Goal: Task Accomplishment & Management: Manage account settings

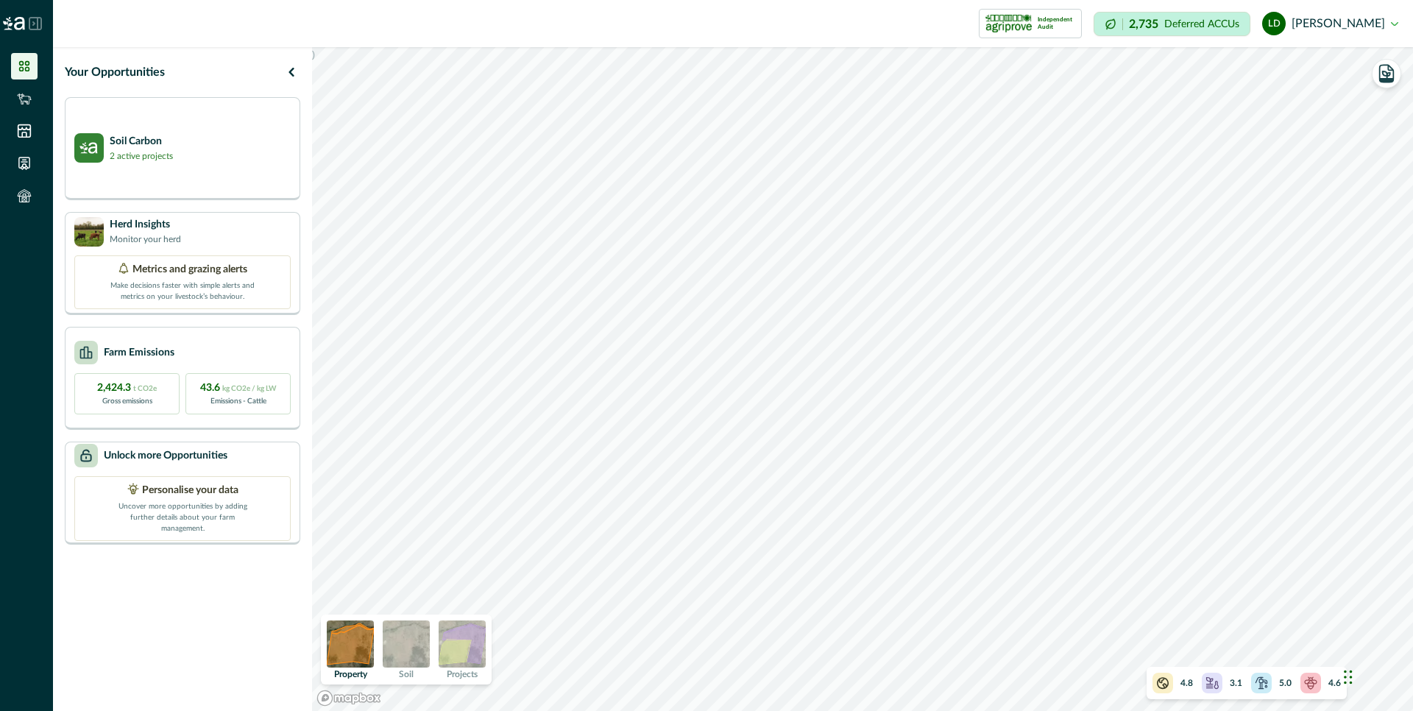
click at [405, 638] on img at bounding box center [406, 643] width 47 height 47
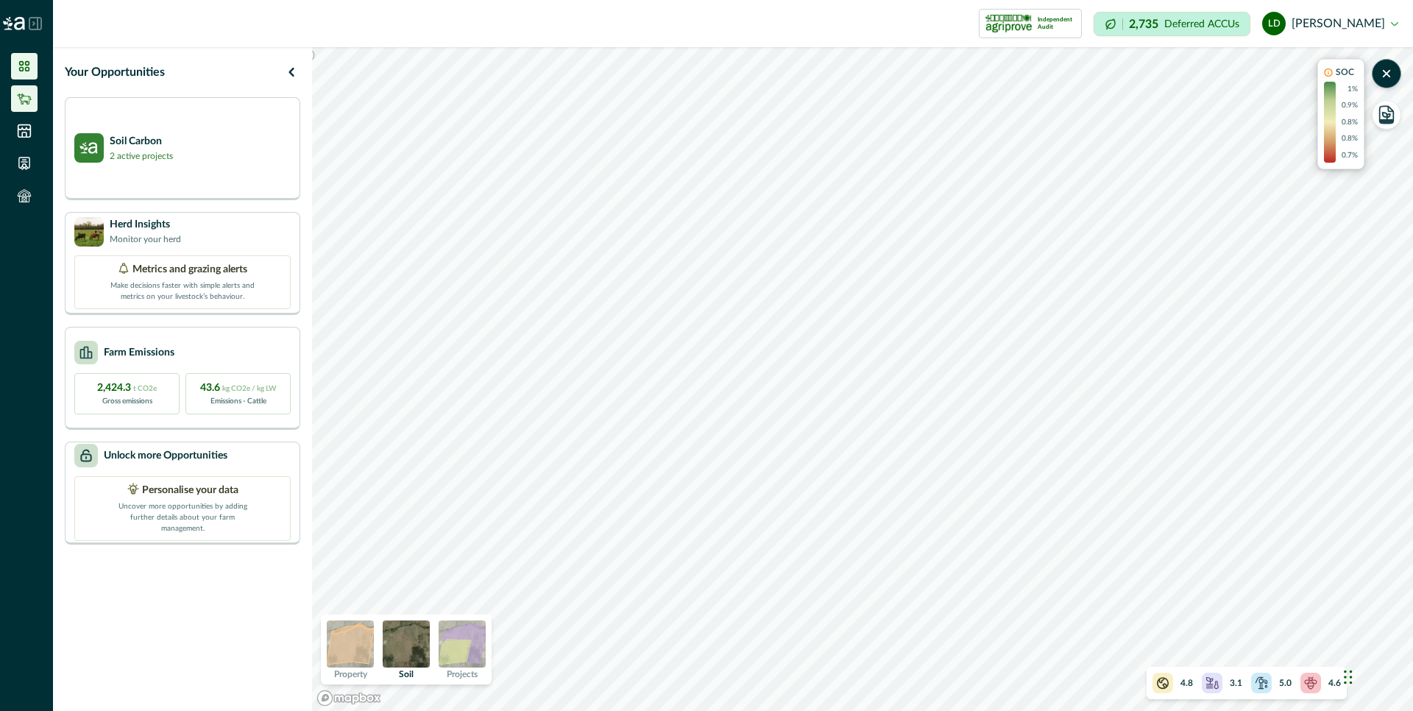
click at [25, 99] on icon at bounding box center [24, 98] width 15 height 15
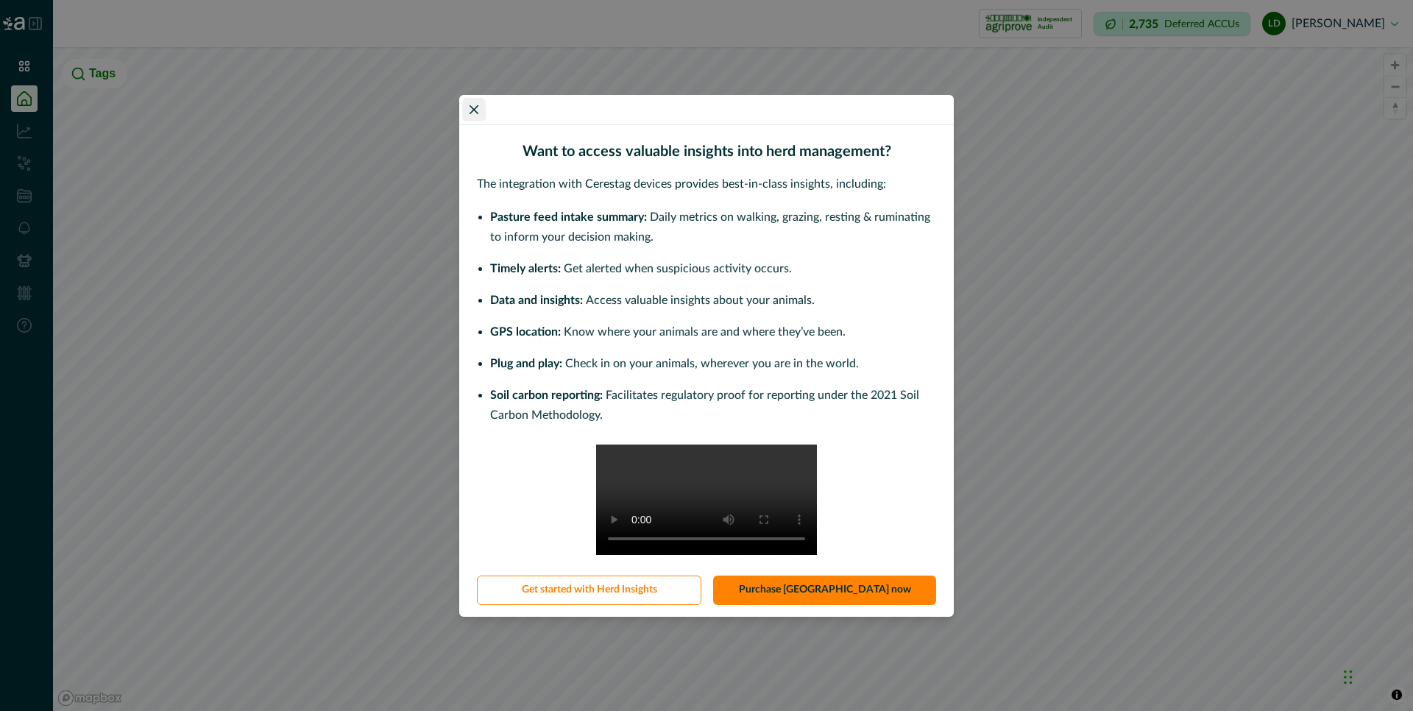
click at [472, 110] on icon "Close" at bounding box center [474, 109] width 9 height 9
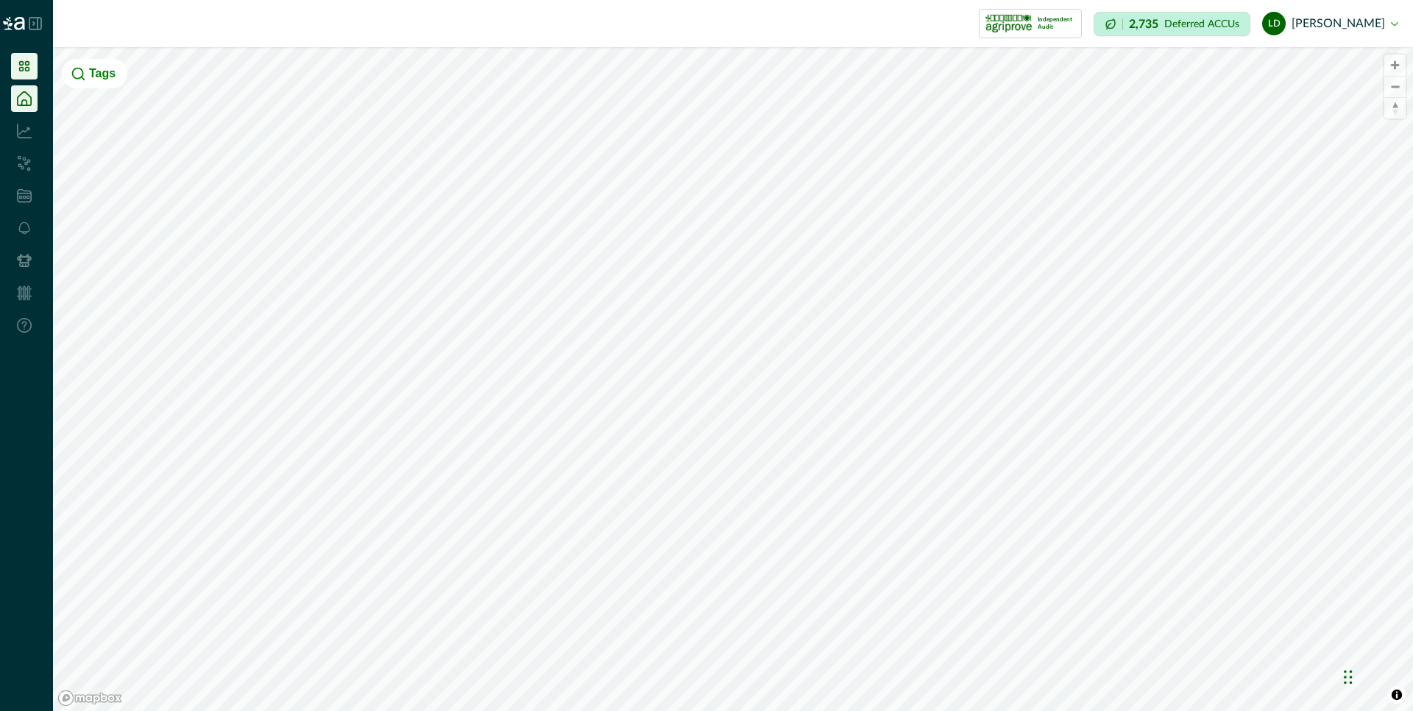
click at [22, 68] on icon at bounding box center [24, 66] width 15 height 15
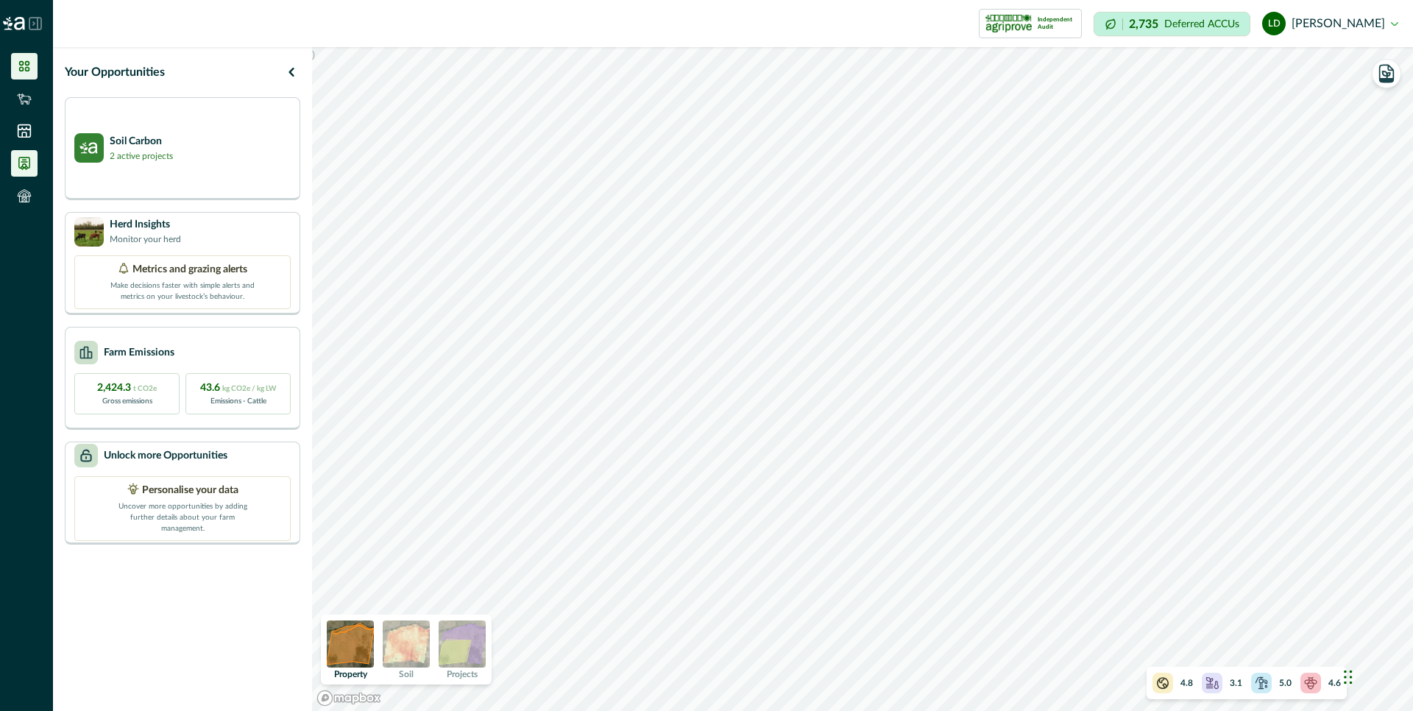
click at [25, 158] on icon at bounding box center [24, 163] width 15 height 15
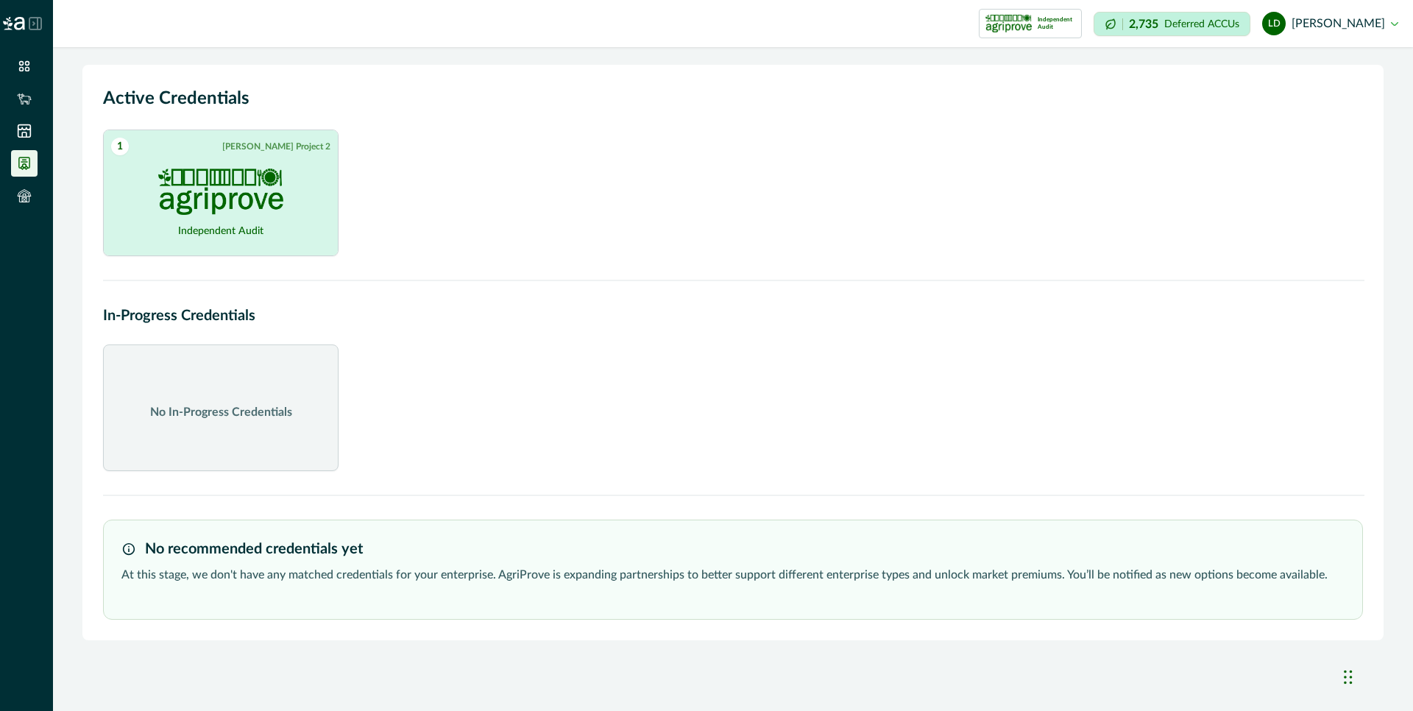
click at [236, 173] on img at bounding box center [220, 192] width 125 height 46
click at [235, 226] on link "View credentials on Document Hub" at bounding box center [219, 228] width 140 height 13
click at [17, 195] on icon at bounding box center [24, 195] width 15 height 15
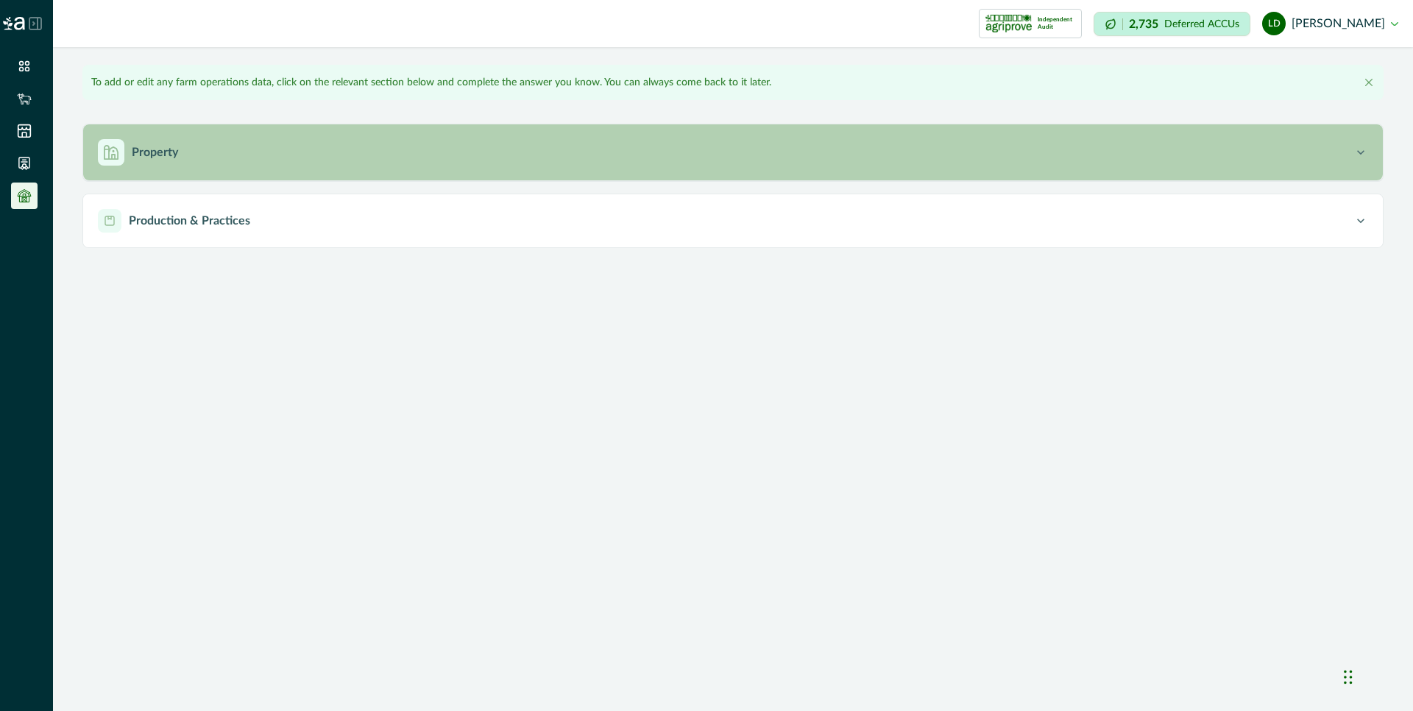
click at [1365, 152] on icon "button" at bounding box center [1361, 152] width 15 height 15
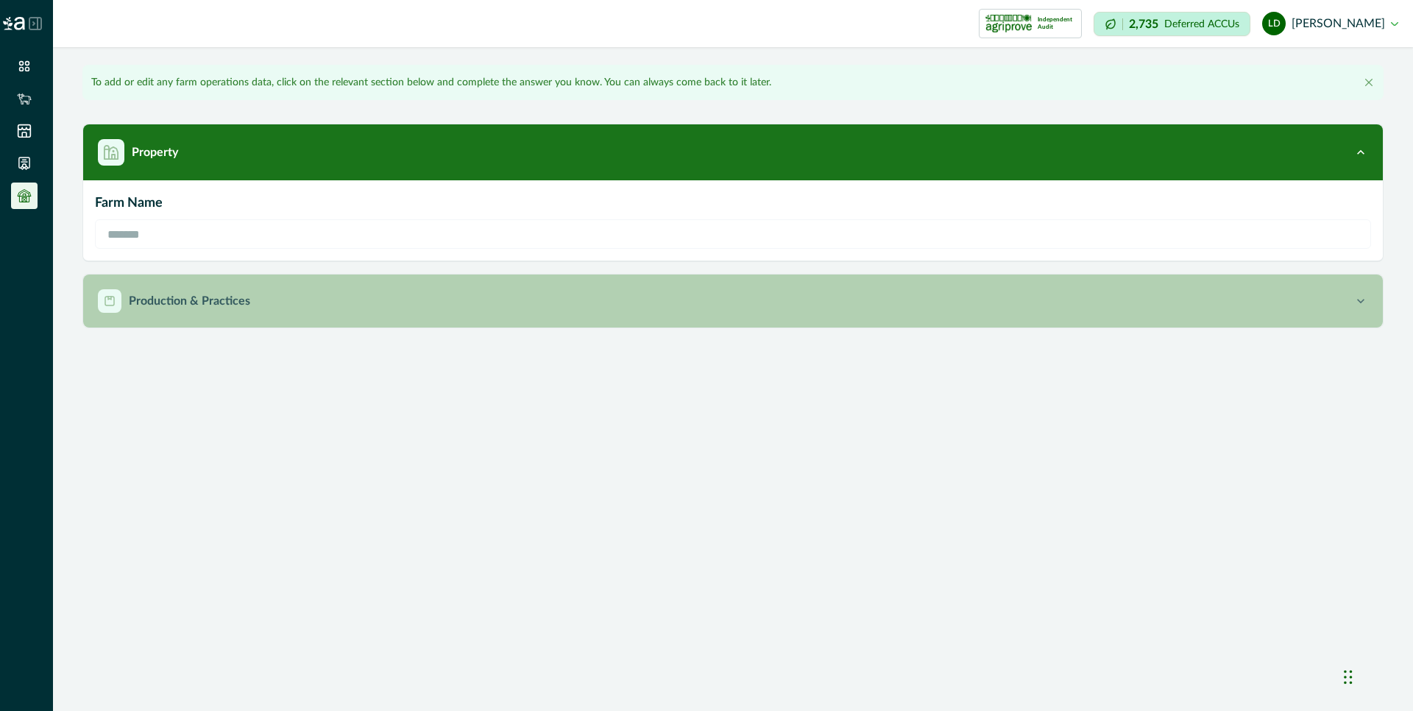
click at [1362, 295] on icon "button" at bounding box center [1361, 301] width 15 height 15
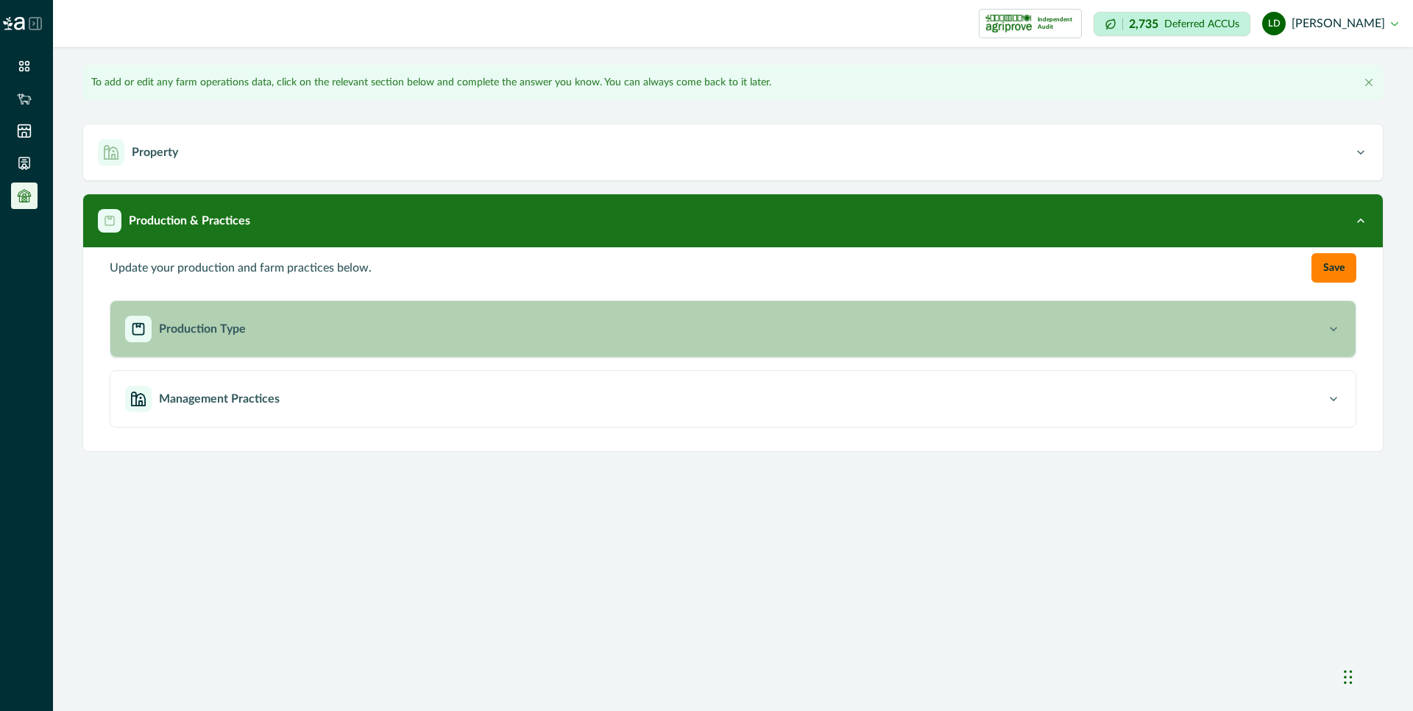
click at [1337, 327] on icon "button" at bounding box center [1333, 329] width 15 height 15
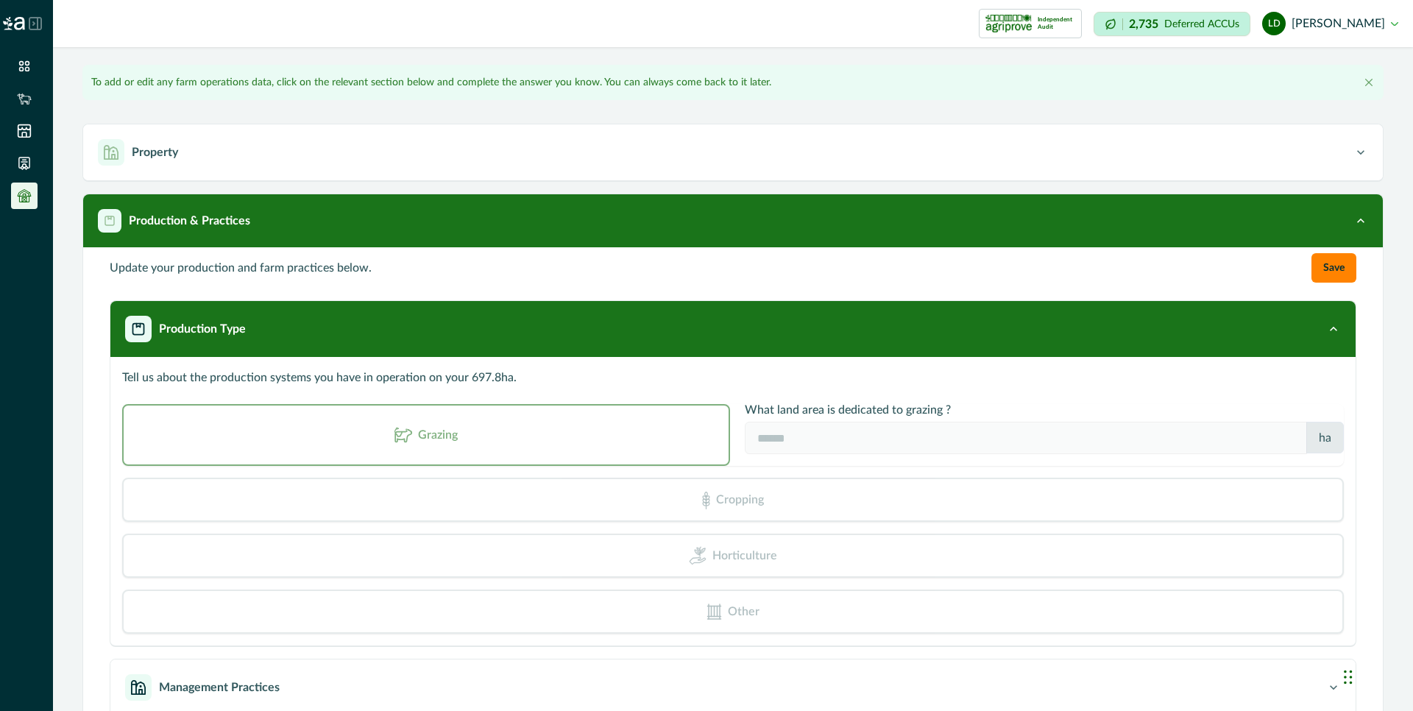
scroll to position [41, 0]
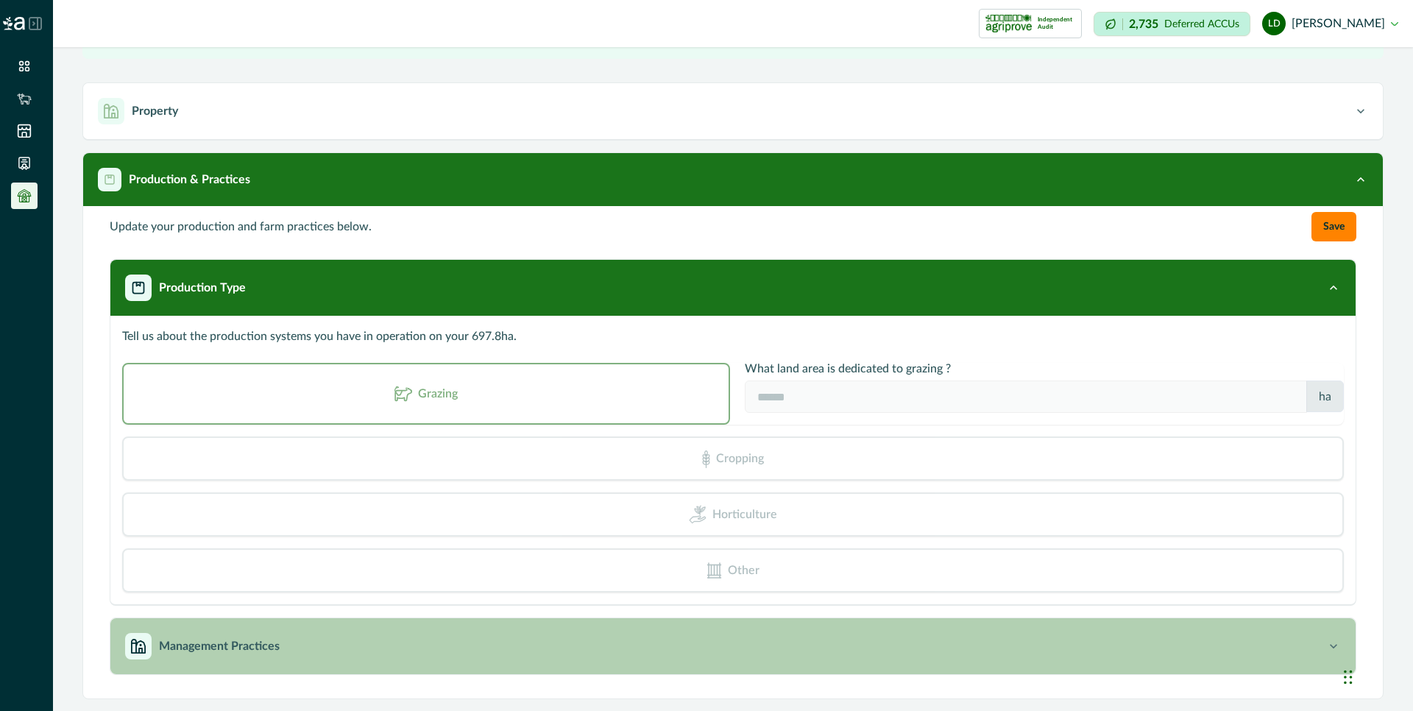
click at [285, 644] on div "Management Practices" at bounding box center [725, 646] width 1201 height 26
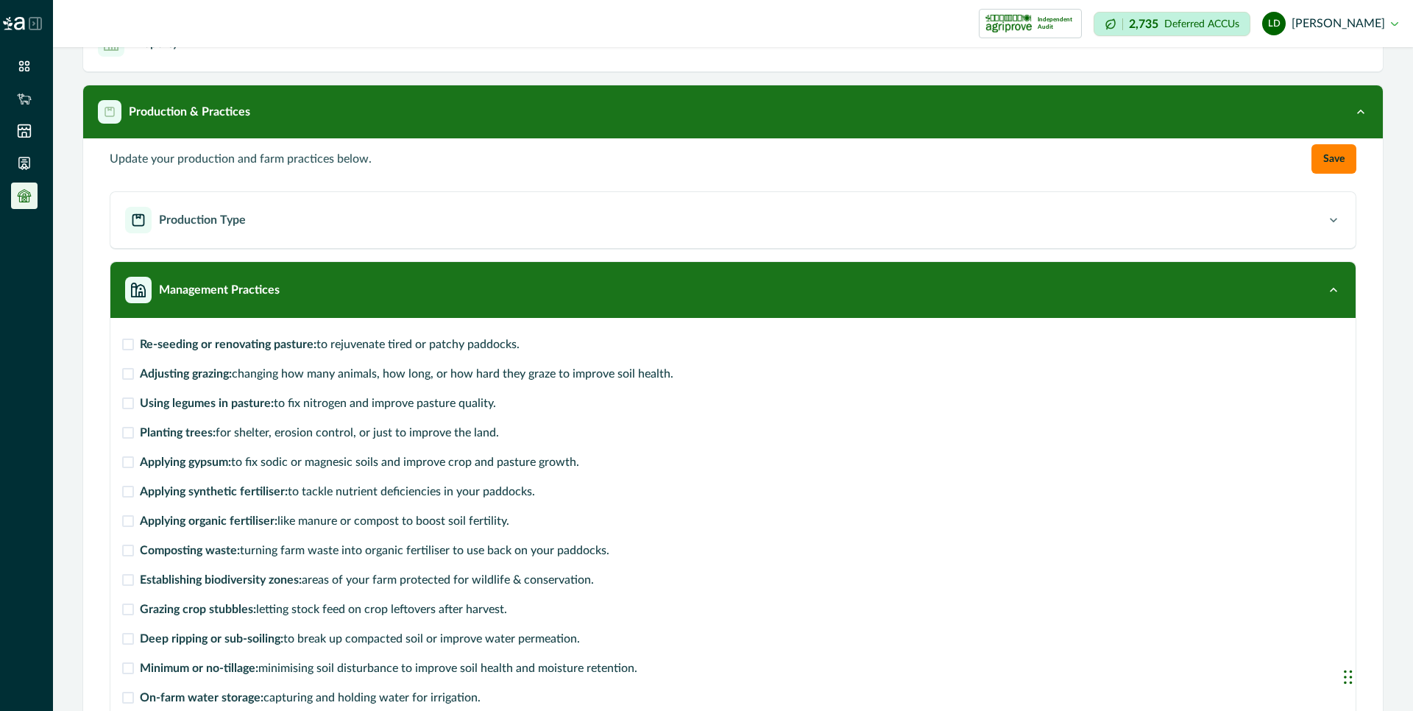
scroll to position [0, 0]
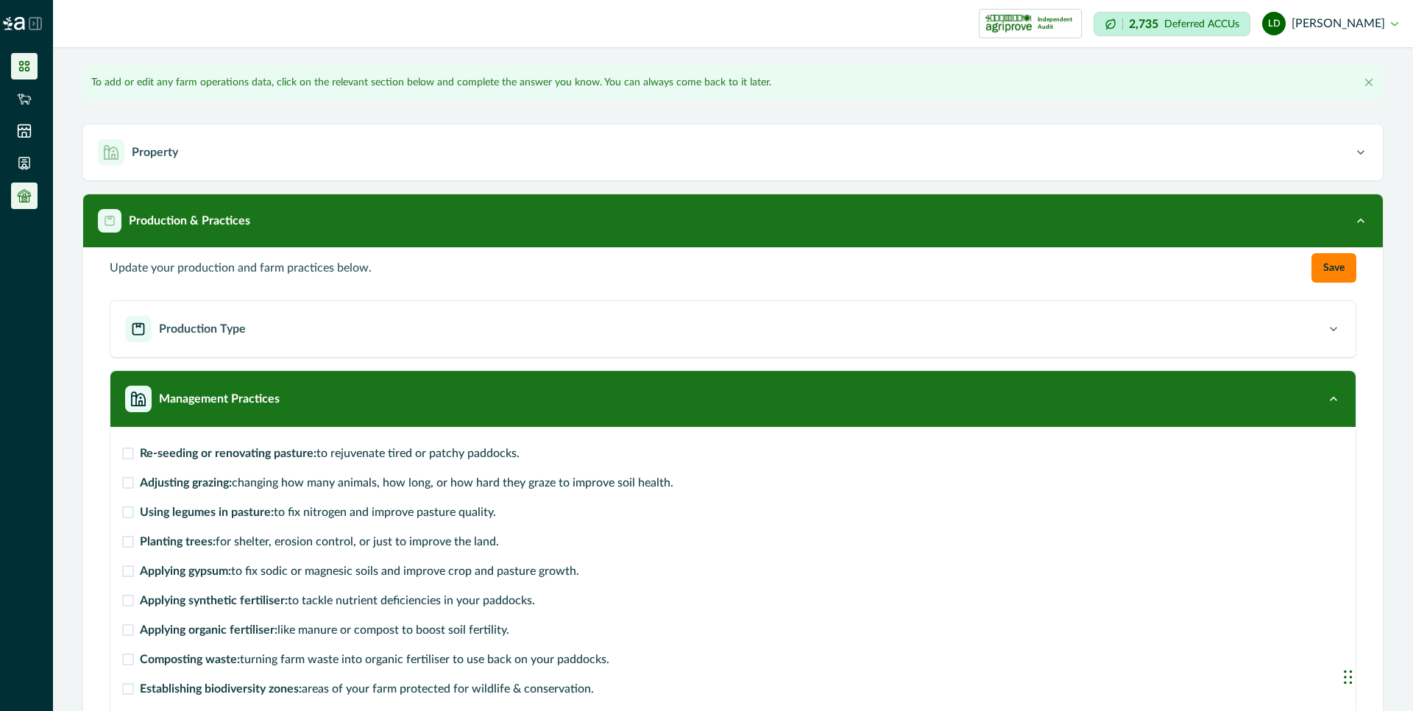
click at [20, 65] on icon at bounding box center [24, 66] width 10 height 10
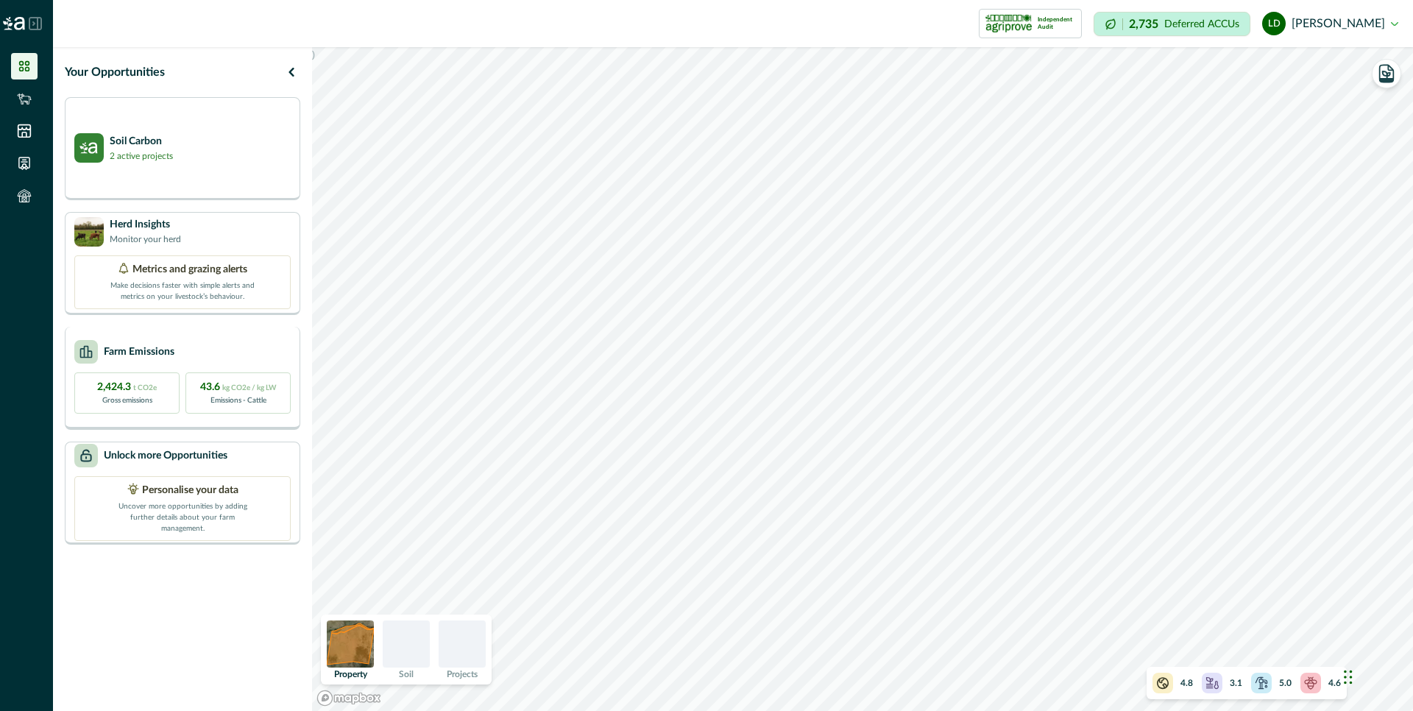
click at [138, 353] on p "Farm Emissions" at bounding box center [139, 351] width 71 height 15
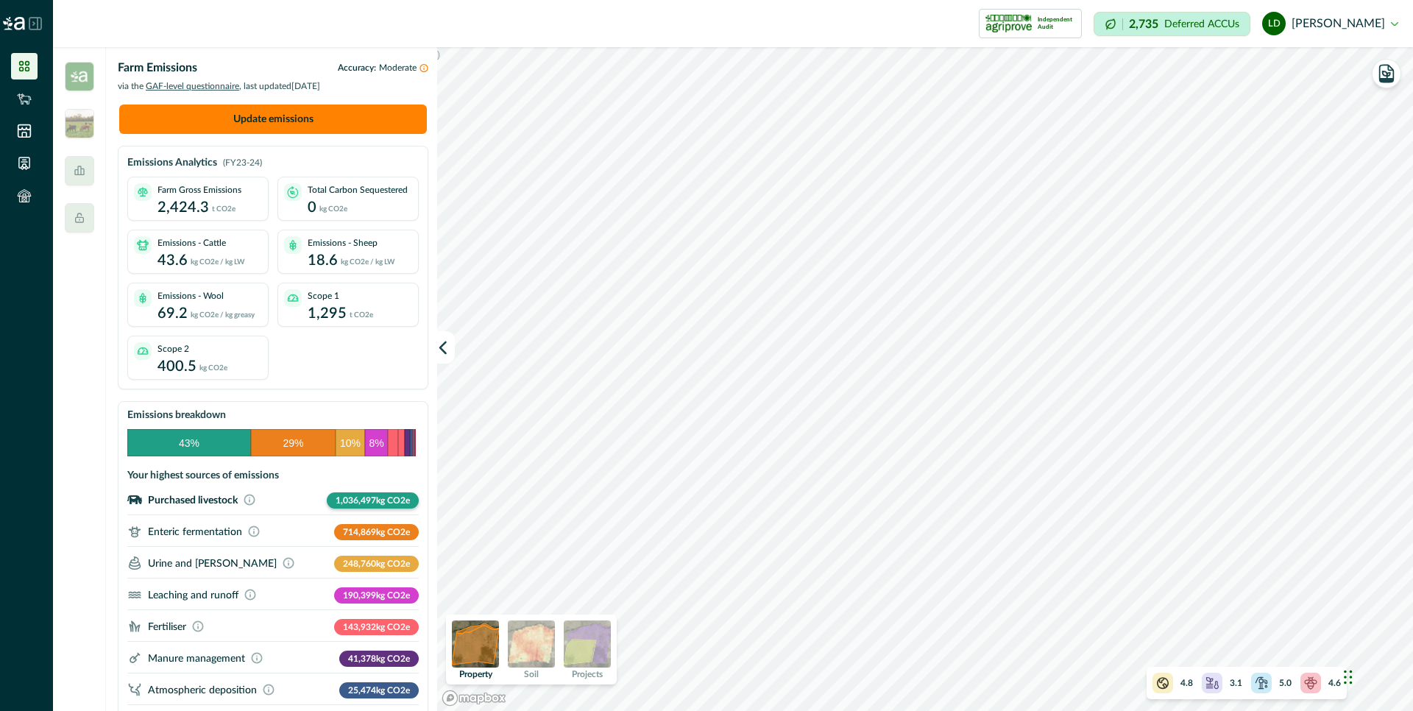
click at [195, 500] on p "Purchased livestock" at bounding box center [193, 500] width 90 height 12
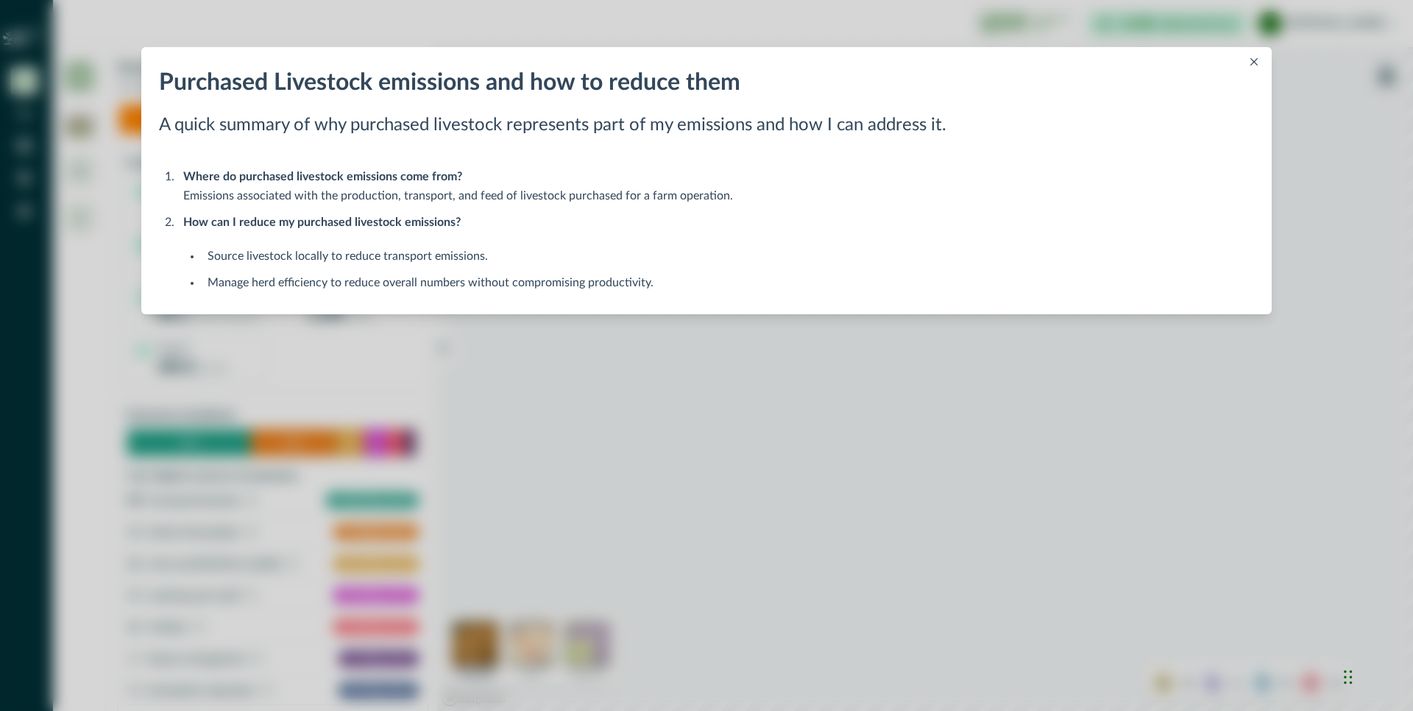
click at [1254, 59] on icon "Close" at bounding box center [1253, 61] width 7 height 7
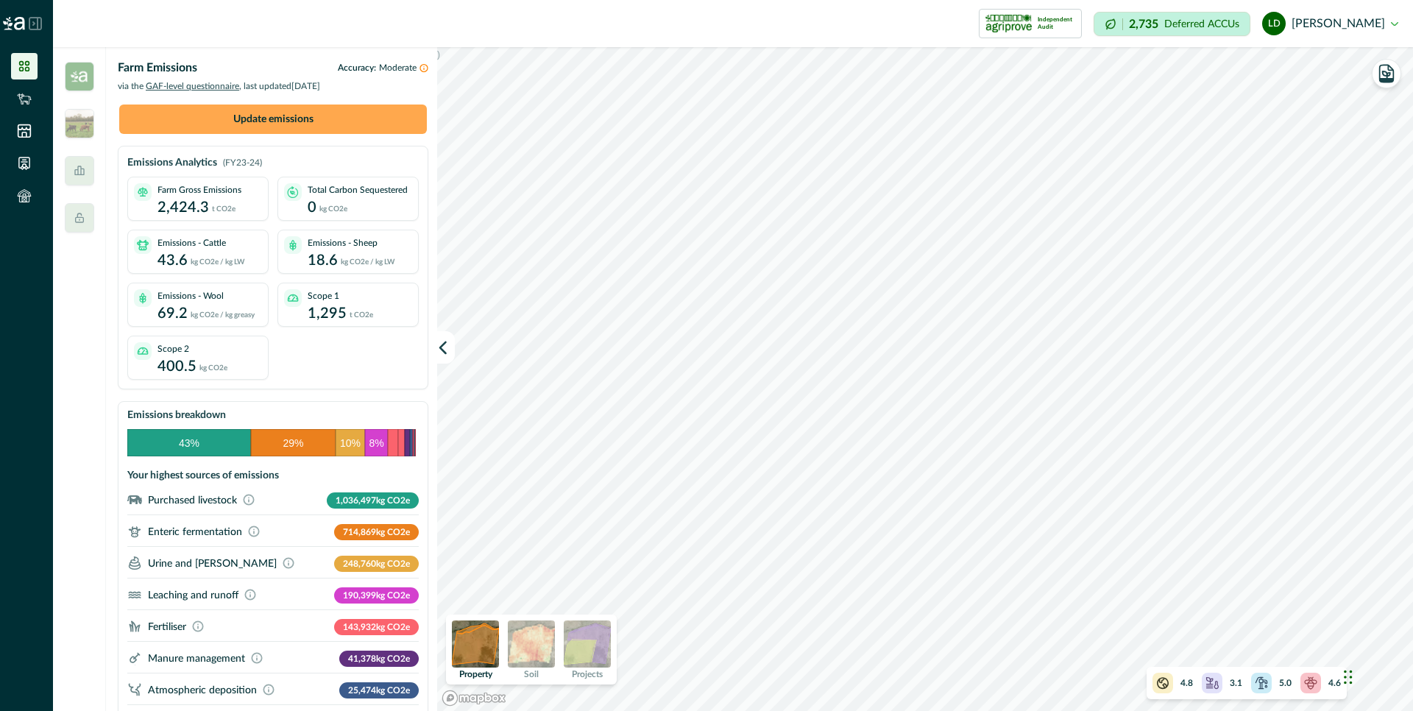
click at [307, 113] on button "Update emissions" at bounding box center [273, 119] width 308 height 29
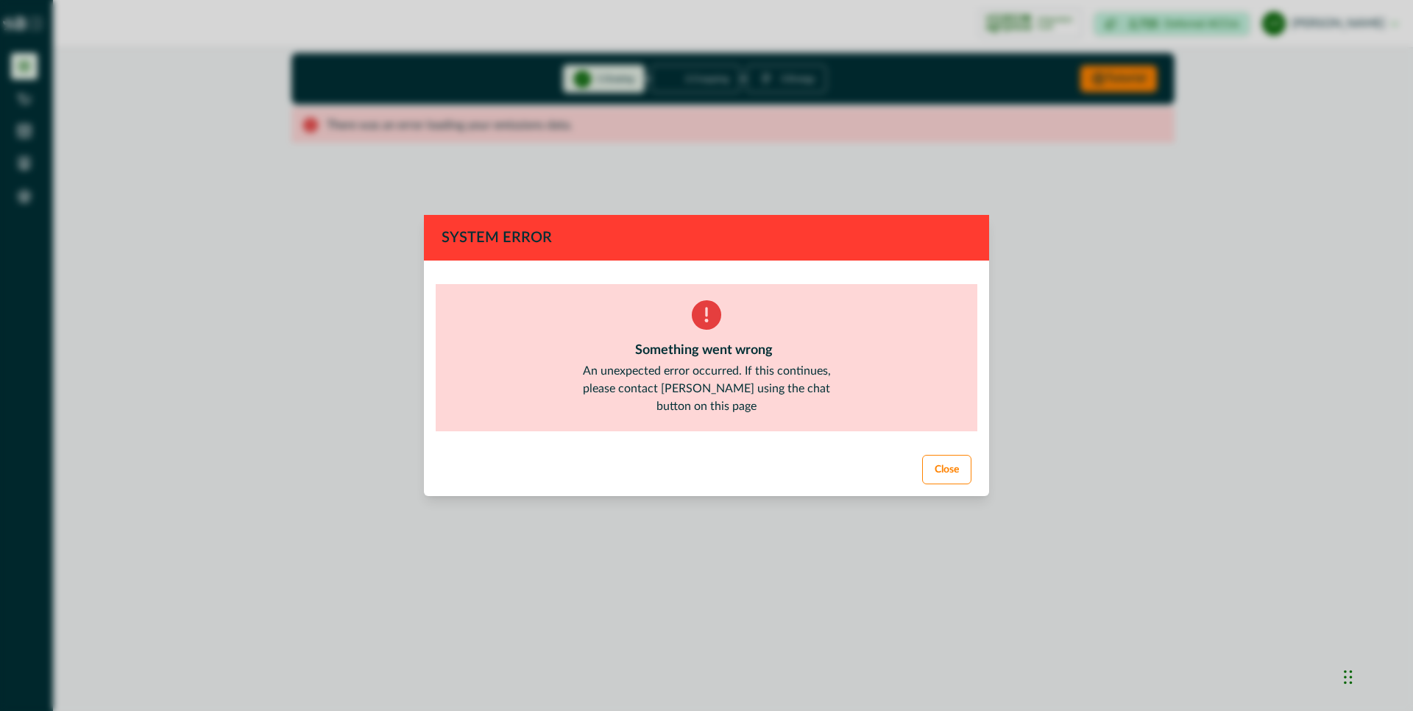
drag, startPoint x: 933, startPoint y: 474, endPoint x: 515, endPoint y: 420, distance: 420.8
click at [933, 474] on button "Close" at bounding box center [946, 469] width 49 height 29
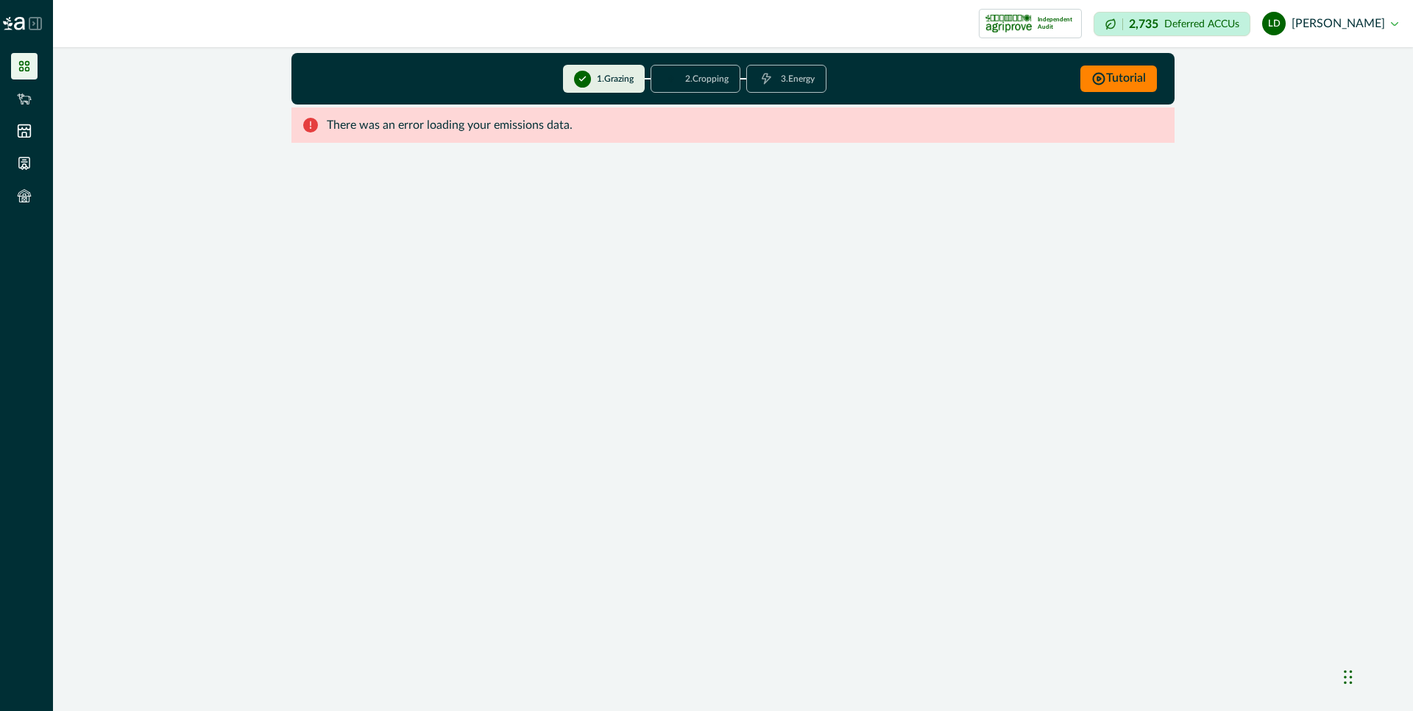
click at [1374, 21] on button "ld [PERSON_NAME]" at bounding box center [1330, 23] width 136 height 35
click at [1322, 69] on button "Sign out" at bounding box center [1315, 66] width 163 height 24
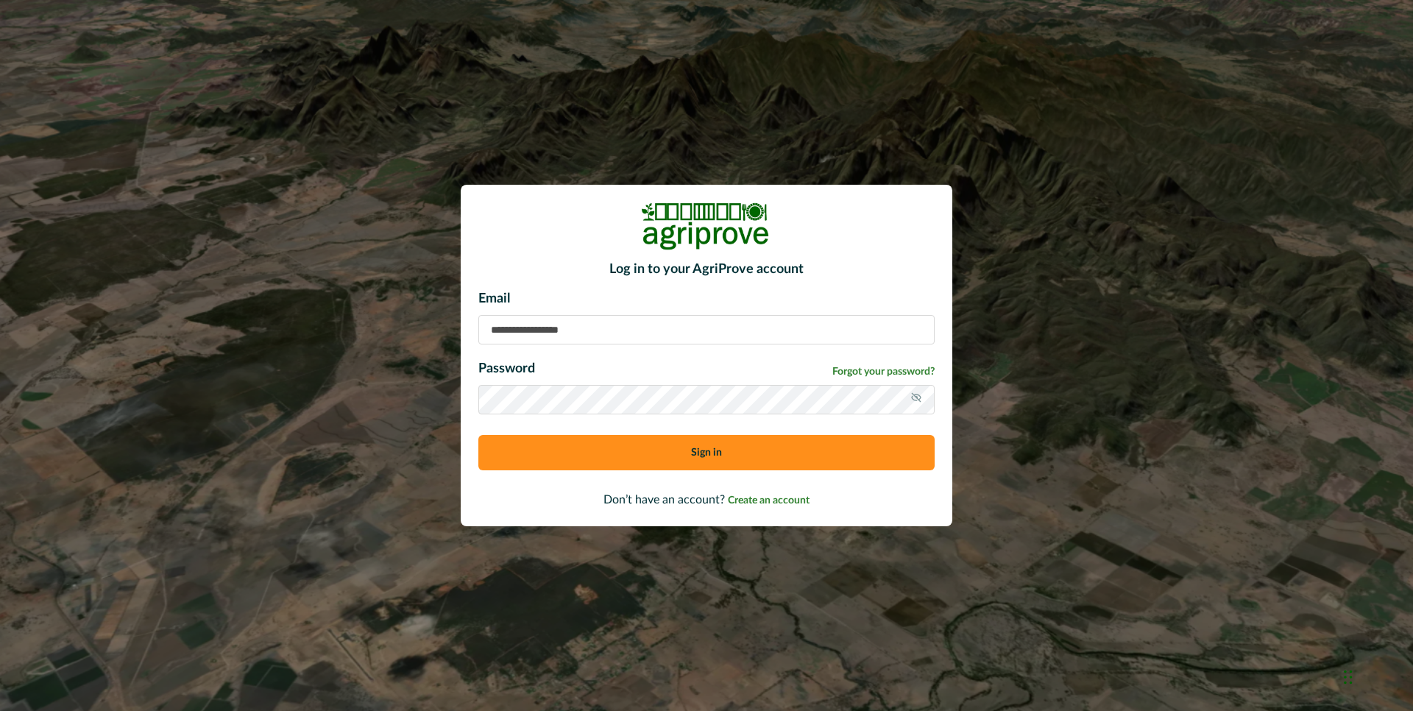
type input "**********"
